Goal: Transaction & Acquisition: Book appointment/travel/reservation

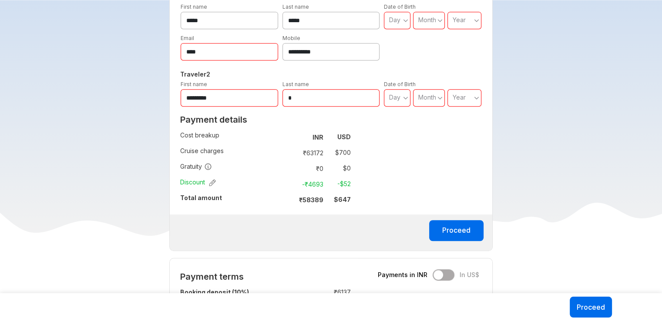
scroll to position [522, 0]
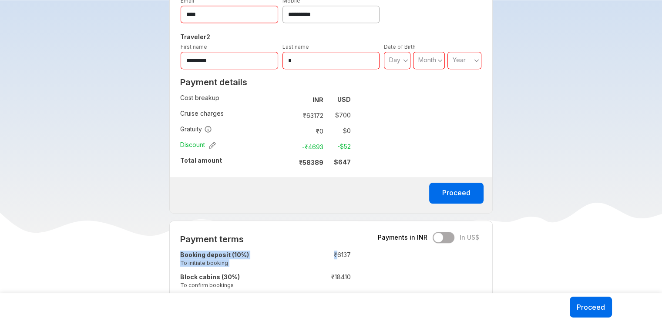
drag, startPoint x: 336, startPoint y: 256, endPoint x: 357, endPoint y: 258, distance: 21.4
click at [357, 258] on div "Payment terms Payments in INR In US$ Booking deposit (10%) To initiate booking …" at bounding box center [265, 271] width 191 height 101
click at [402, 263] on div "Payment terms Payments in INR In US$ Booking deposit (10%) To initiate booking …" at bounding box center [330, 272] width 323 height 102
click at [233, 201] on tbody "Proceed" at bounding box center [331, 197] width 322 height 26
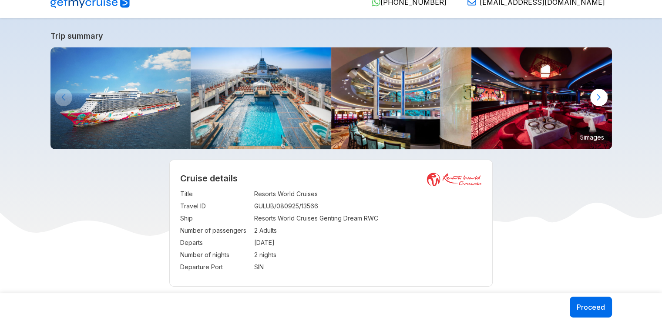
scroll to position [0, 0]
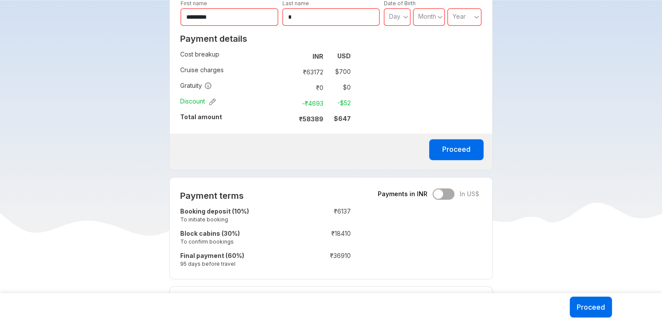
scroll to position [478, 0]
